Goal: Task Accomplishment & Management: Use online tool/utility

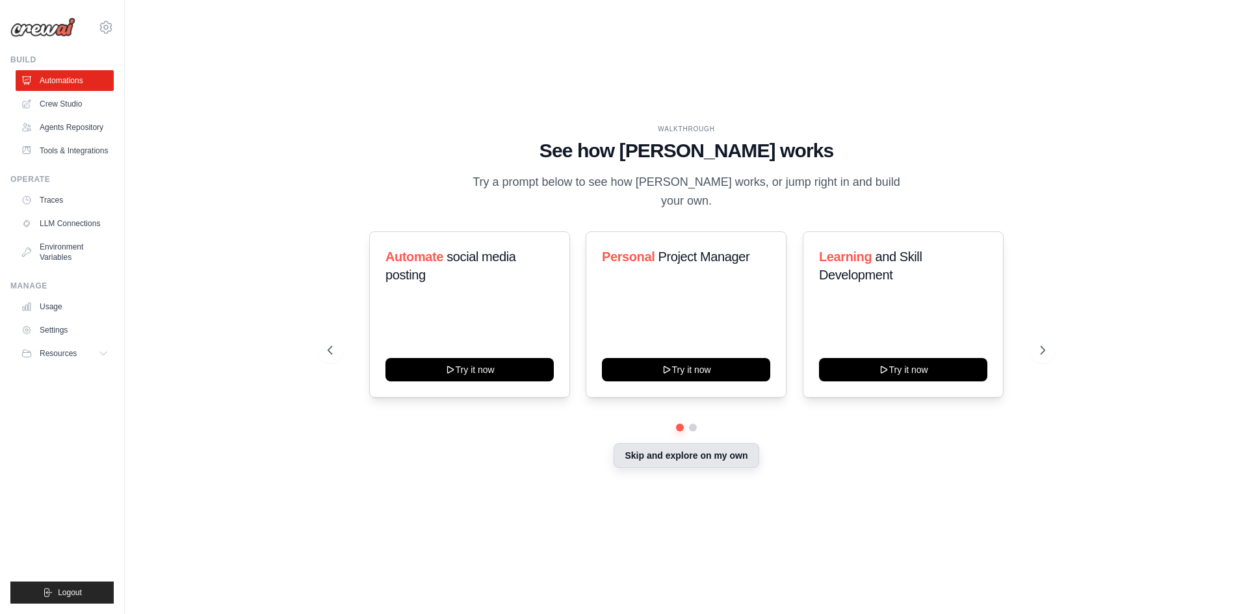
click at [659, 452] on button "Skip and explore on my own" at bounding box center [686, 455] width 145 height 25
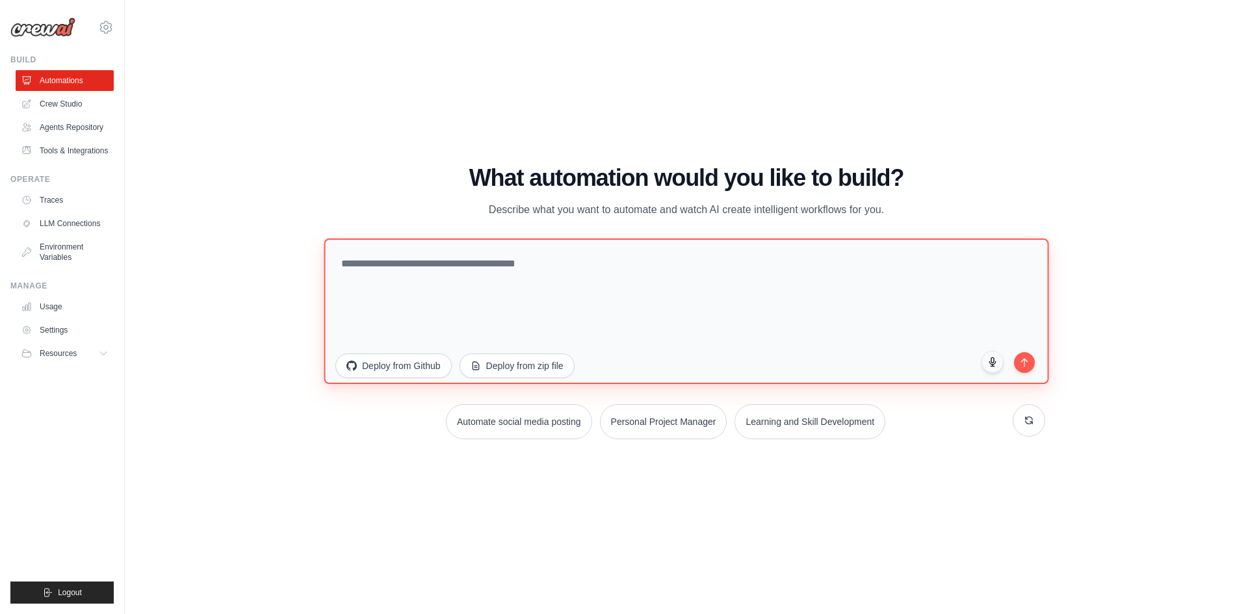
click at [439, 300] on textarea at bounding box center [686, 311] width 725 height 146
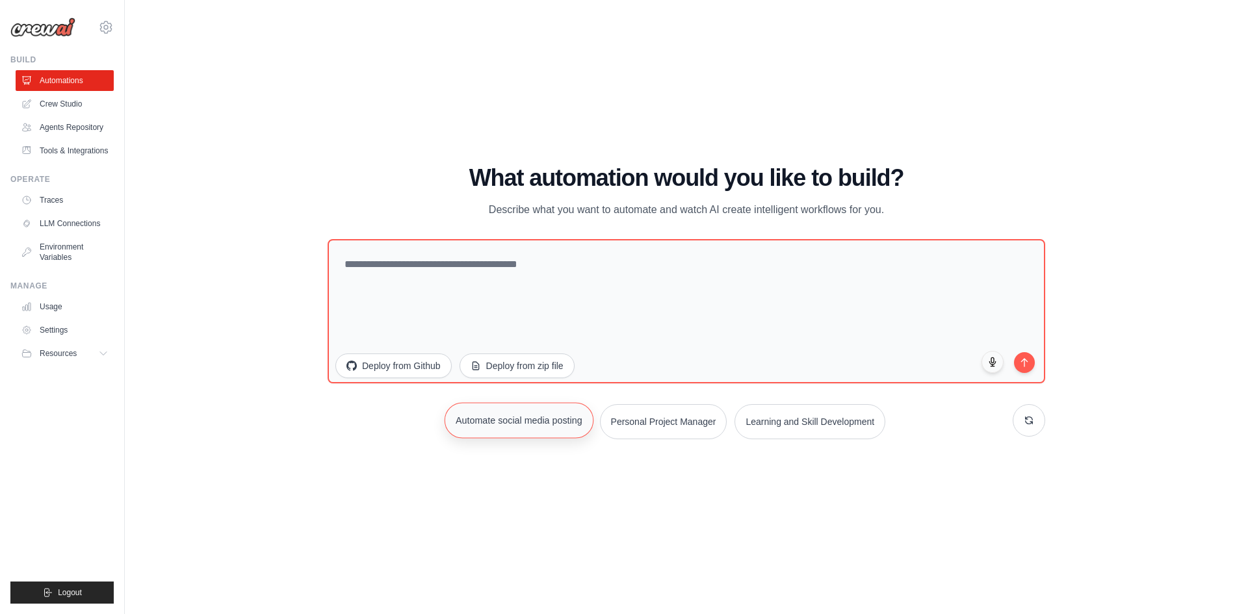
click at [507, 421] on button "Automate social media posting" at bounding box center [519, 420] width 149 height 36
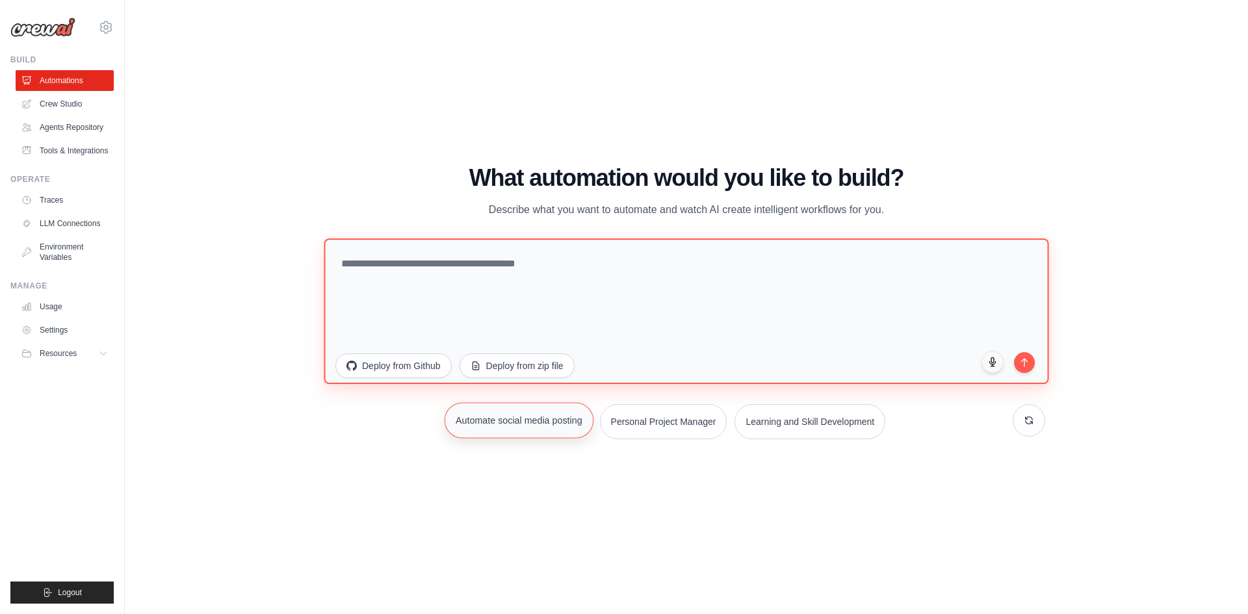
type textarea "**********"
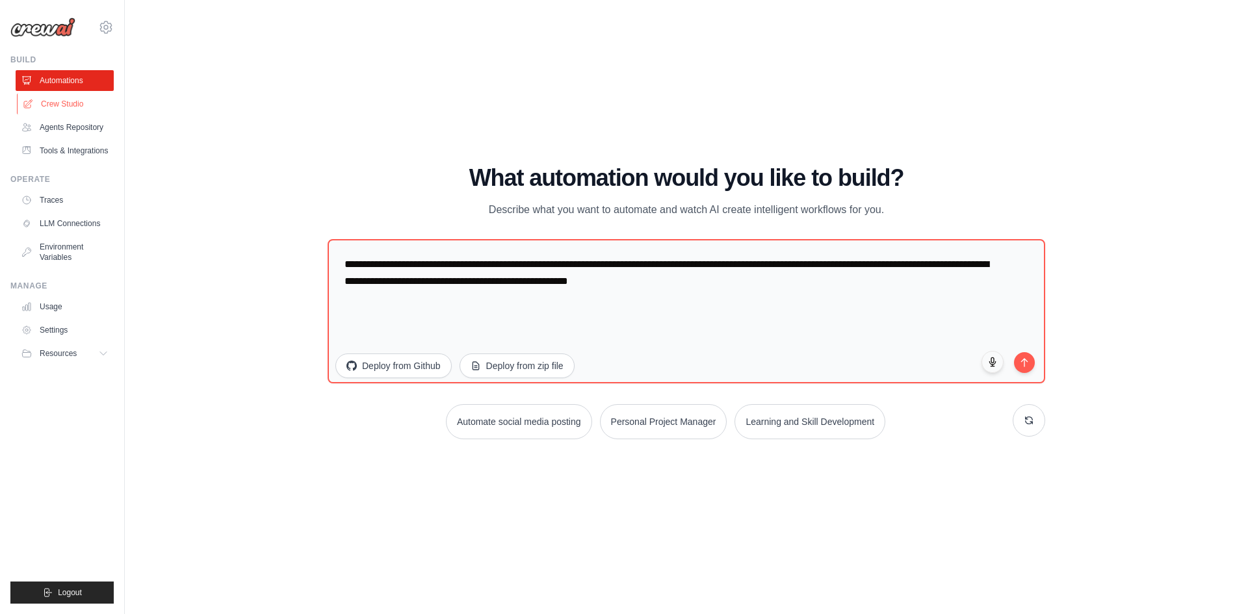
click at [59, 105] on link "Crew Studio" at bounding box center [66, 104] width 98 height 21
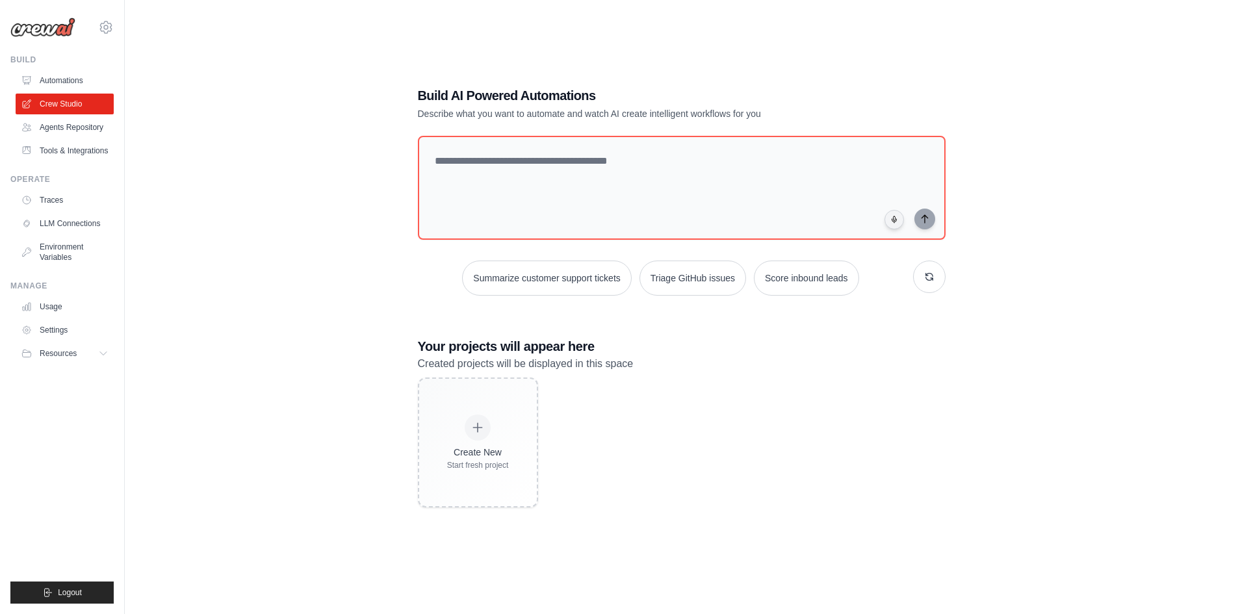
scroll to position [24, 0]
click at [519, 183] on textarea at bounding box center [681, 187] width 533 height 105
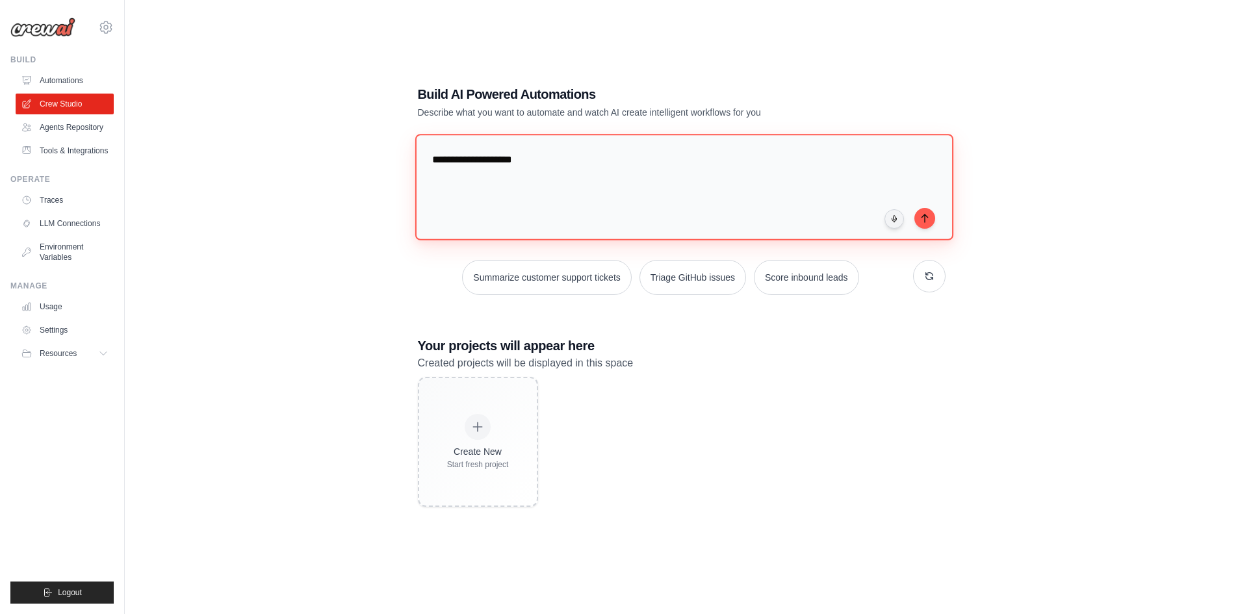
type textarea "**********"
click at [768, 352] on h3 "Your projects will appear here" at bounding box center [682, 346] width 528 height 18
click at [921, 218] on icon "submit" at bounding box center [925, 218] width 10 height 10
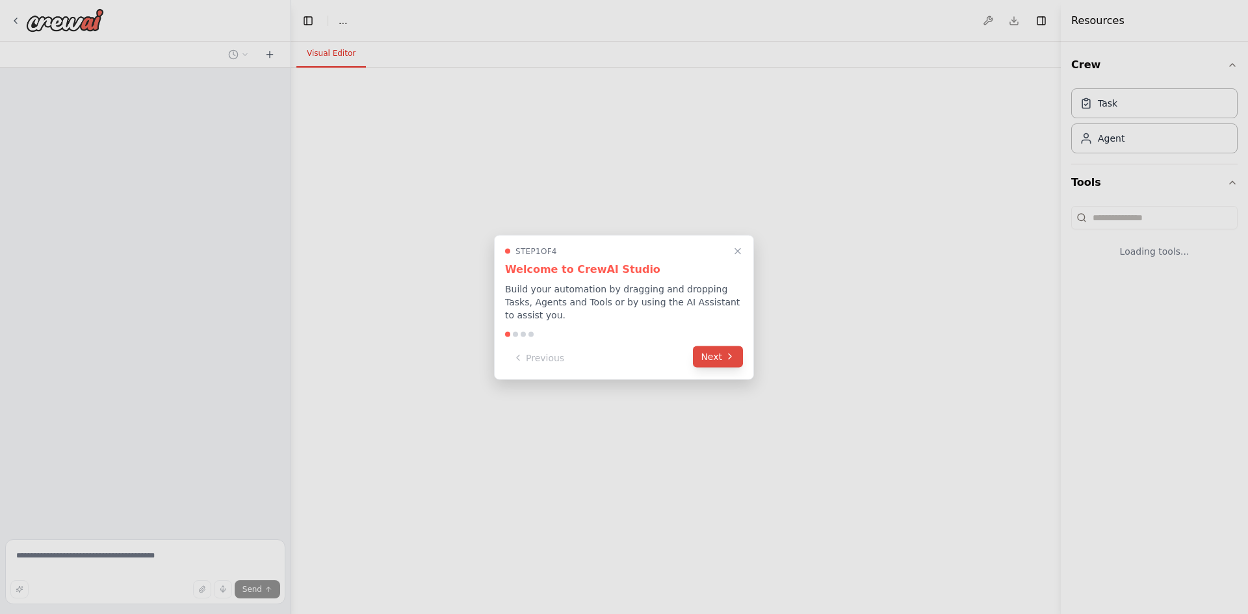
click at [713, 346] on button "Next" at bounding box center [718, 356] width 50 height 21
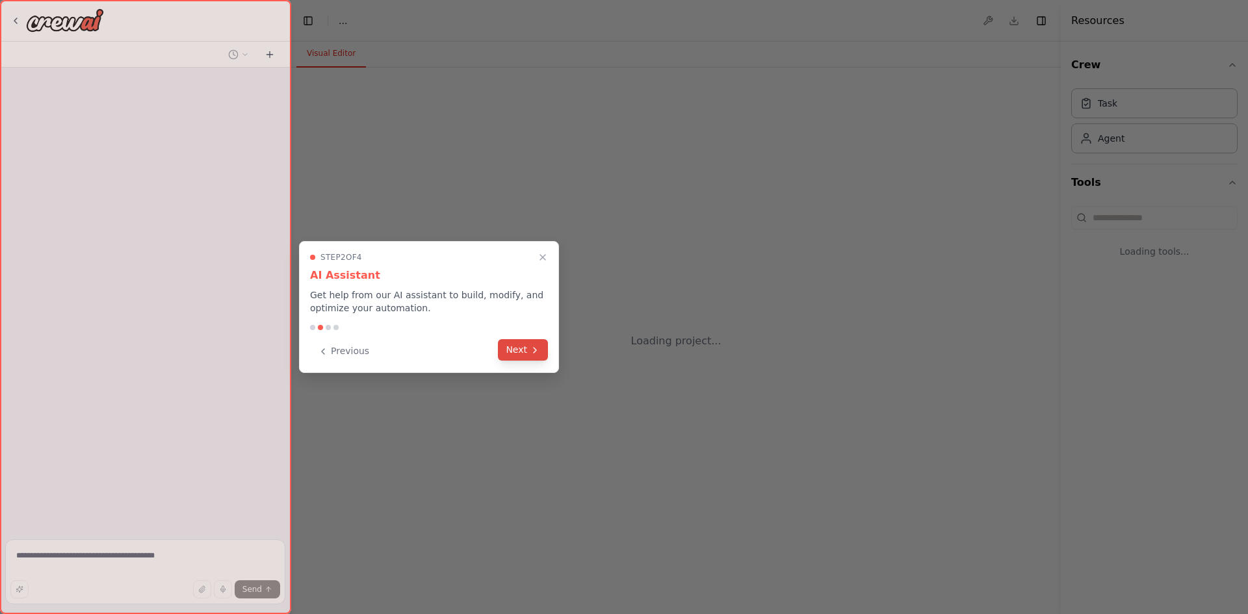
click at [524, 350] on button "Next" at bounding box center [523, 349] width 50 height 21
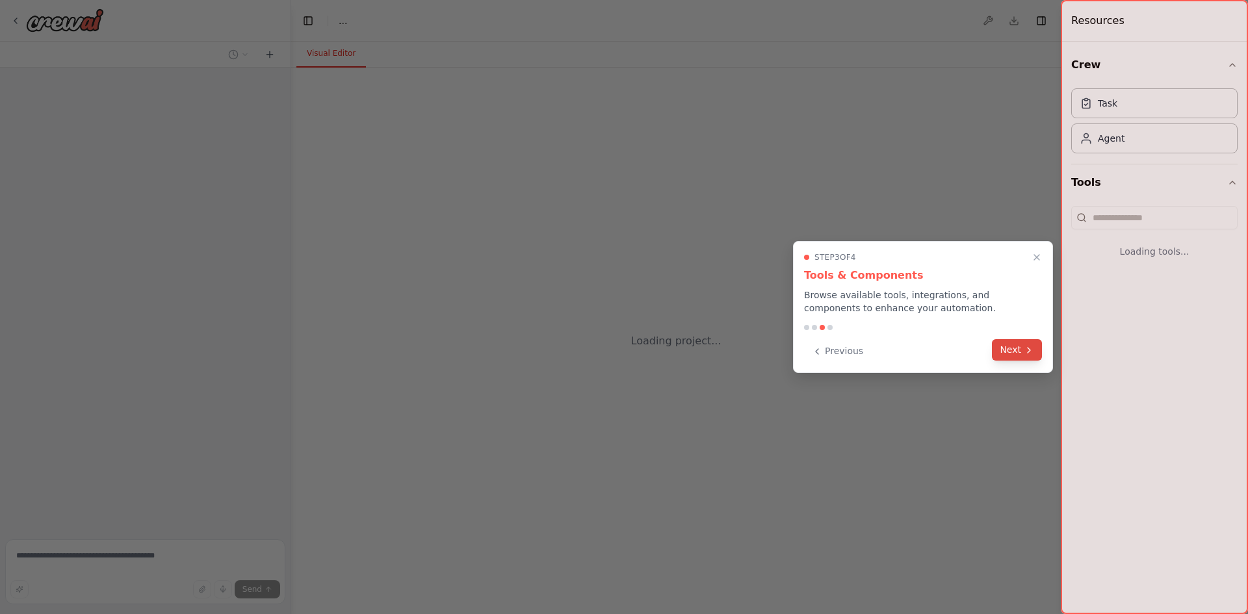
click at [1020, 344] on button "Next" at bounding box center [1017, 349] width 50 height 21
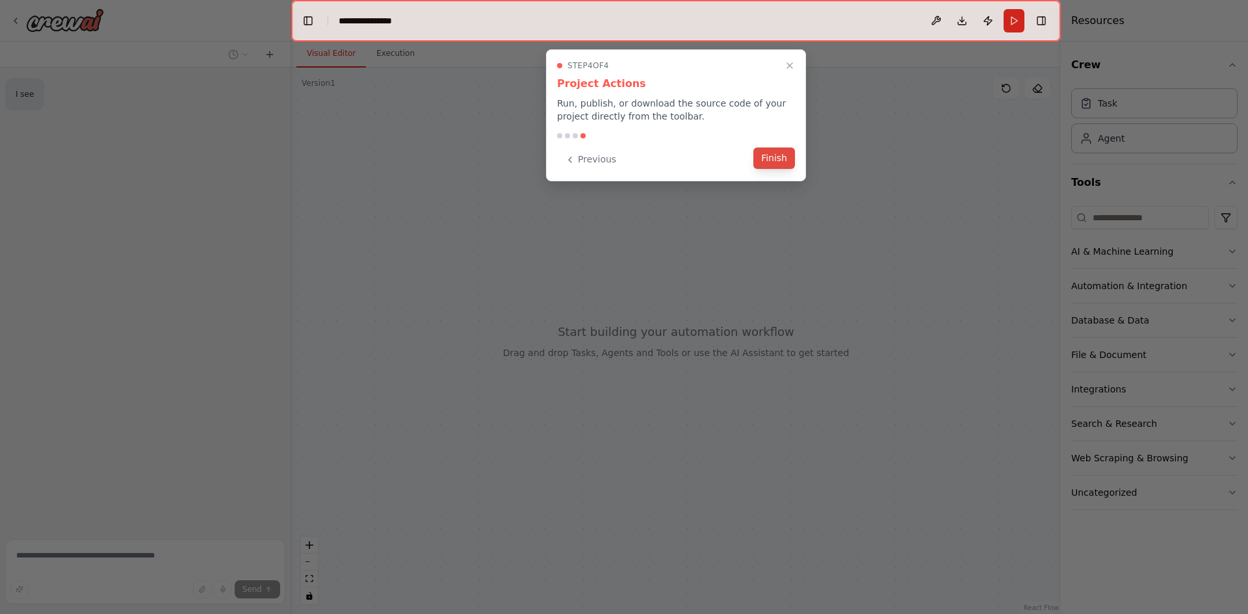
scroll to position [20, 0]
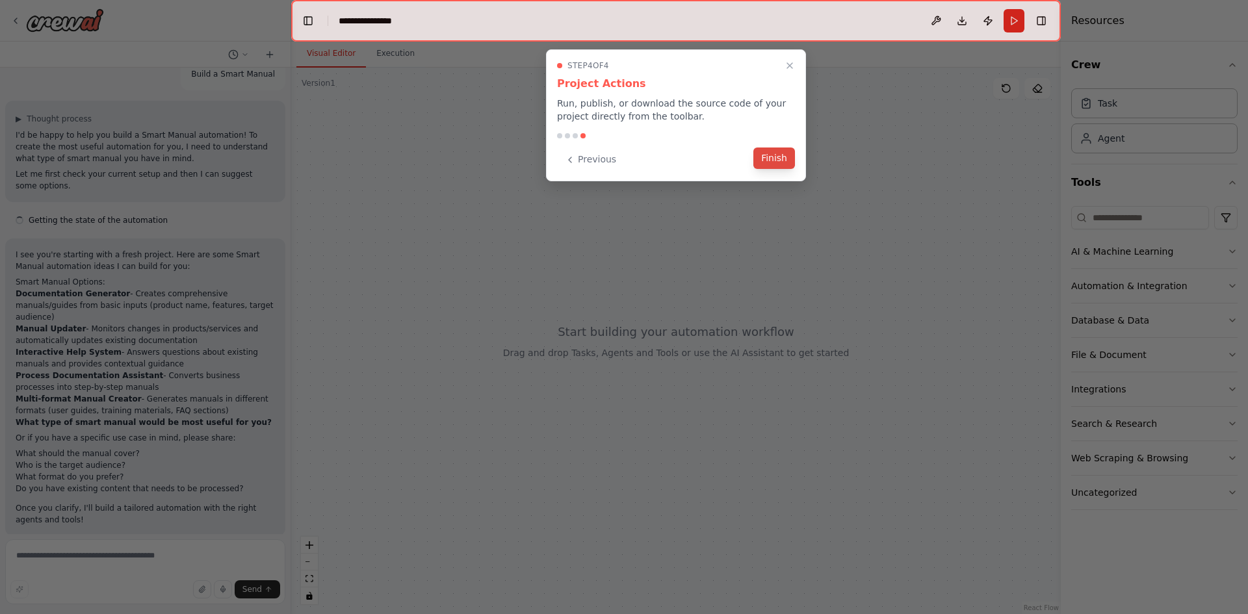
click at [767, 157] on button "Finish" at bounding box center [774, 158] width 42 height 21
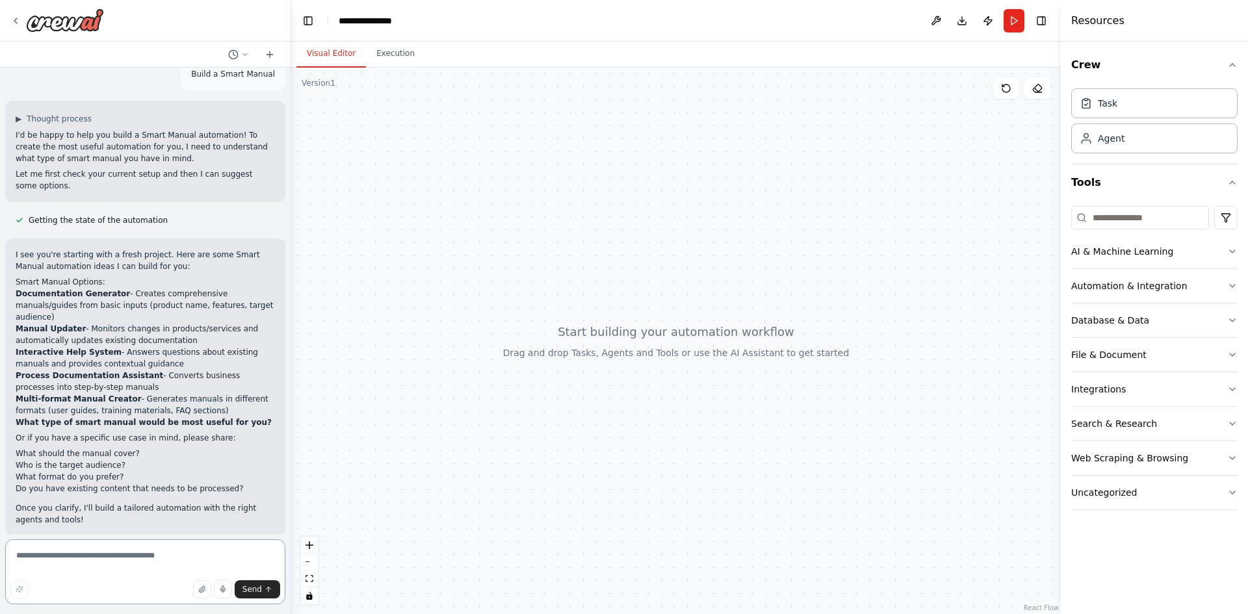
click at [153, 555] on textarea at bounding box center [145, 572] width 280 height 65
click at [175, 557] on textarea at bounding box center [145, 572] width 280 height 65
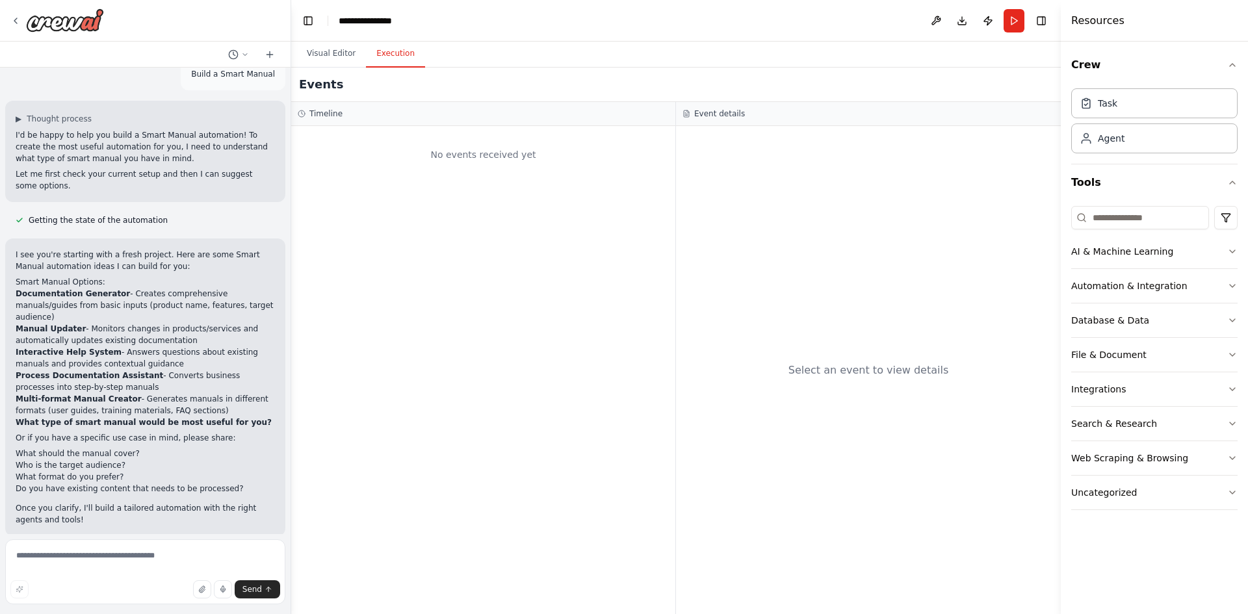
click at [404, 51] on button "Execution" at bounding box center [395, 53] width 59 height 27
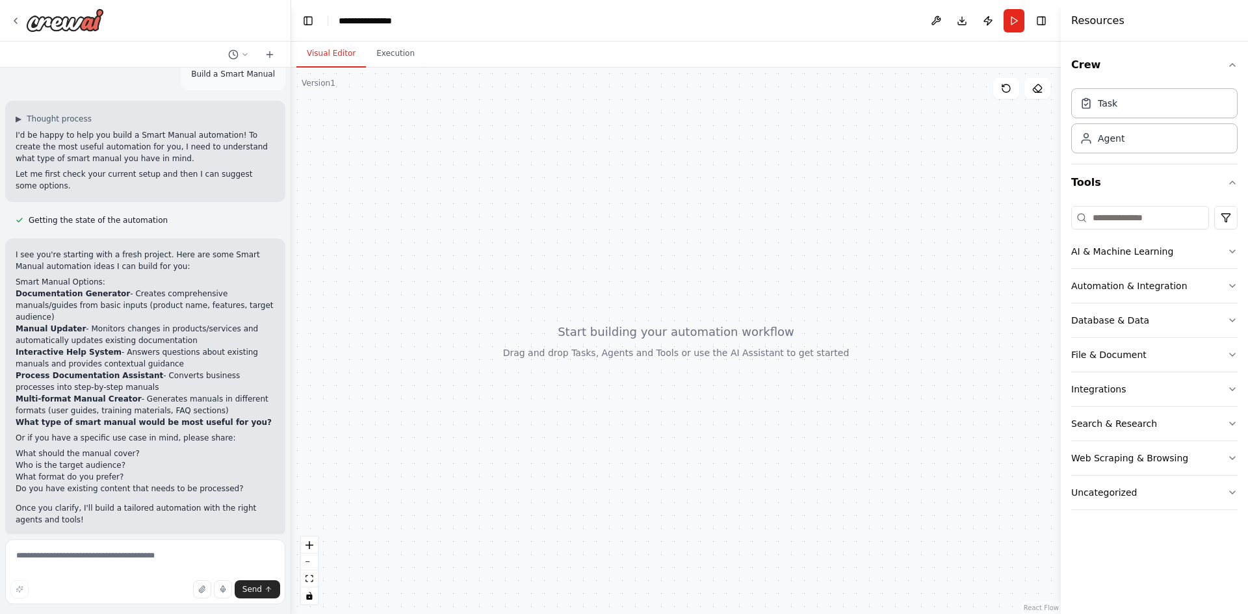
click at [346, 54] on button "Visual Editor" at bounding box center [331, 53] width 70 height 27
click at [937, 23] on button at bounding box center [936, 20] width 21 height 23
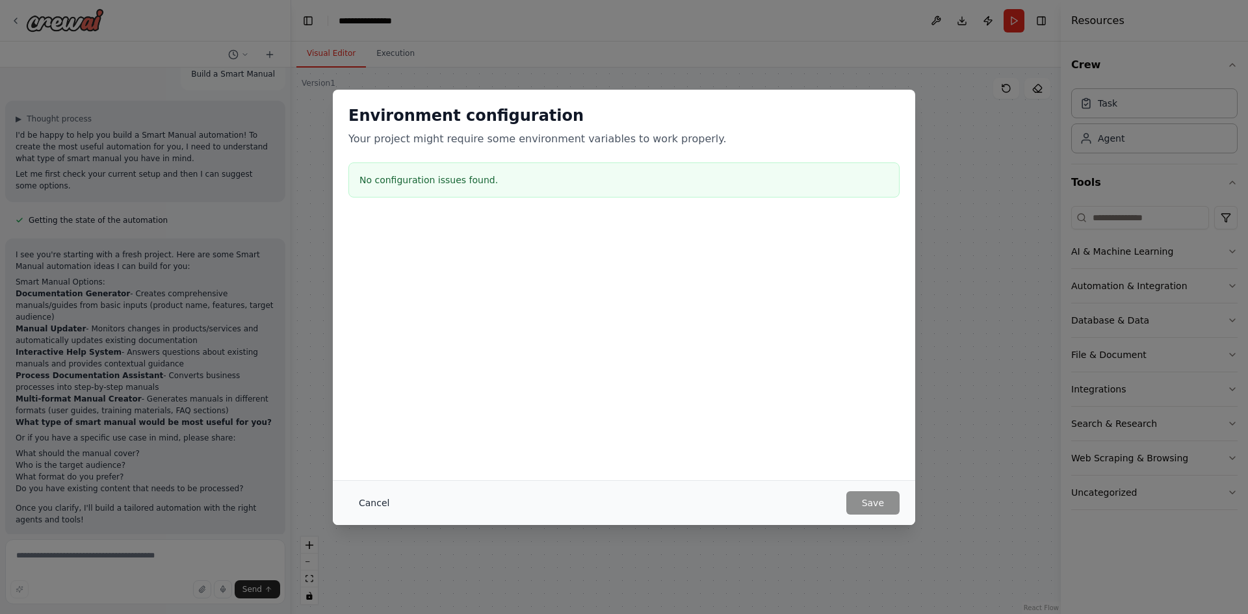
click at [367, 499] on button "Cancel" at bounding box center [373, 502] width 51 height 23
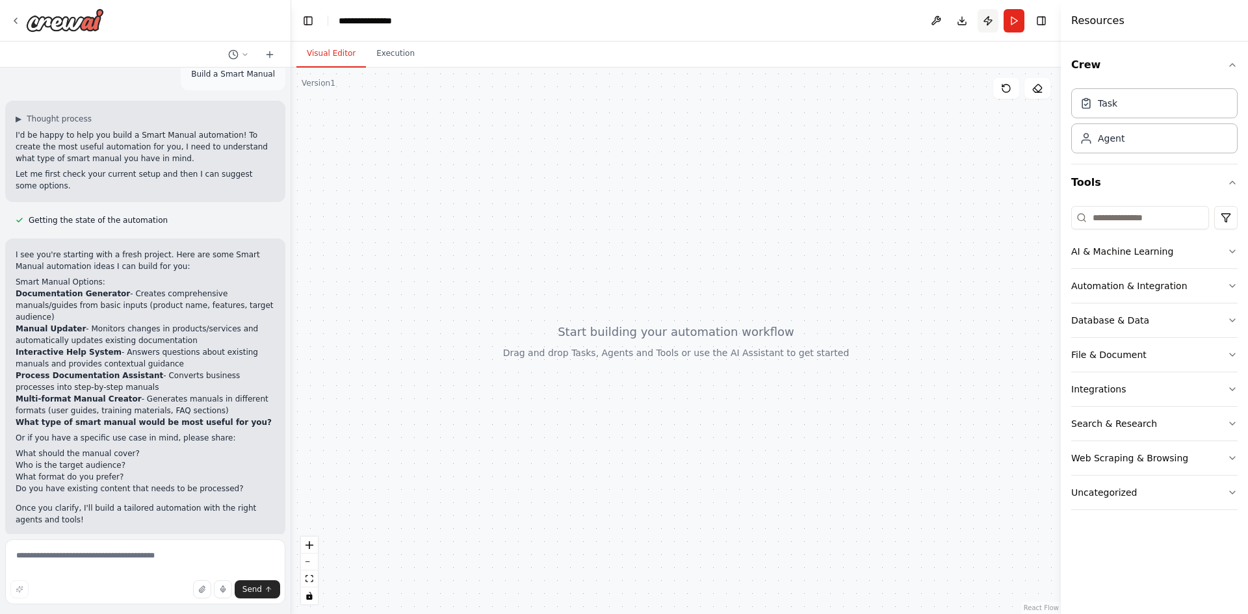
click at [985, 24] on button "Publish" at bounding box center [988, 20] width 21 height 23
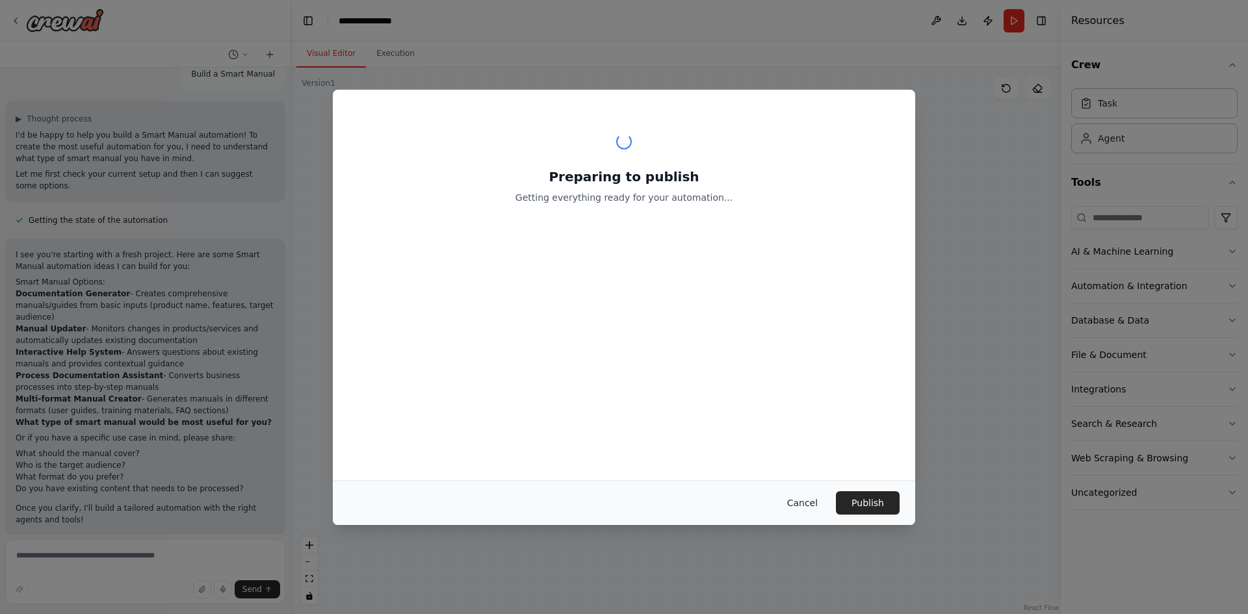
click at [809, 502] on button "Cancel" at bounding box center [802, 502] width 51 height 23
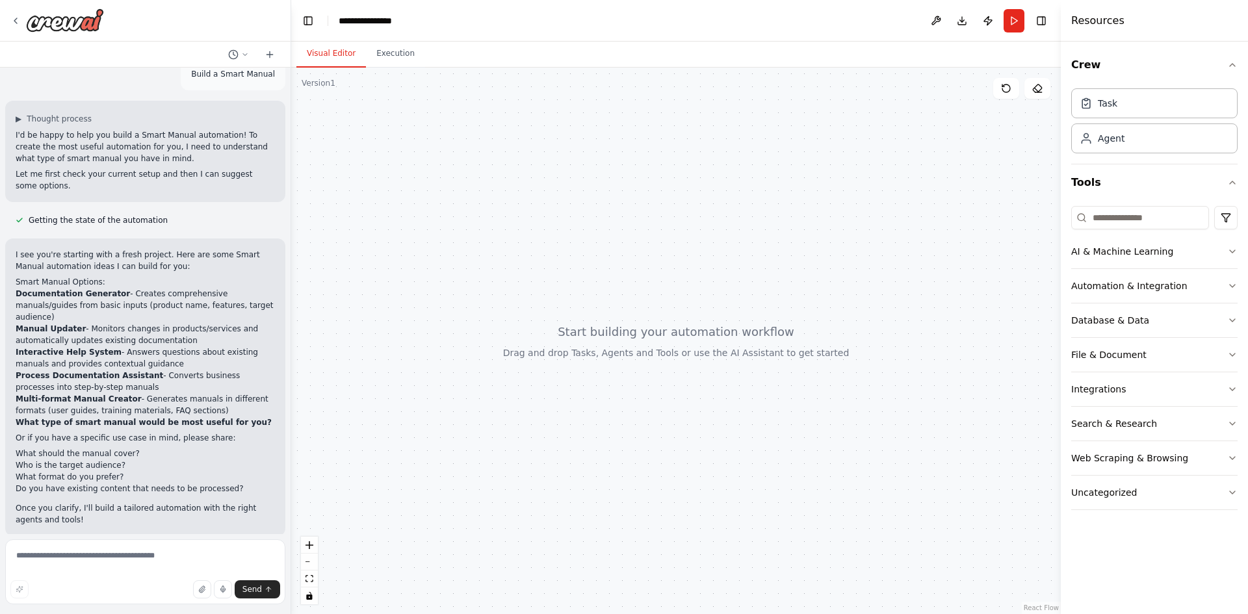
click at [809, 502] on div at bounding box center [676, 341] width 770 height 547
